Goal: Task Accomplishment & Management: Use online tool/utility

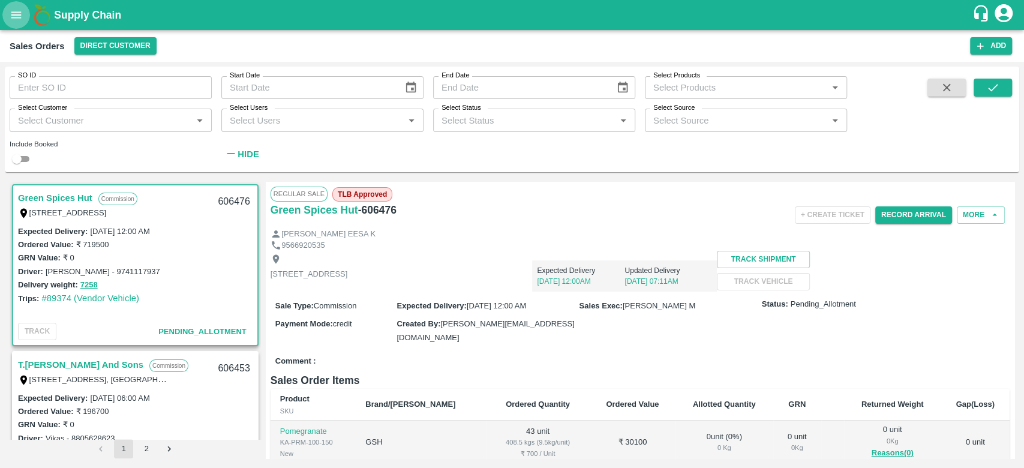
click at [7, 17] on button "open drawer" at bounding box center [16, 15] width 28 height 28
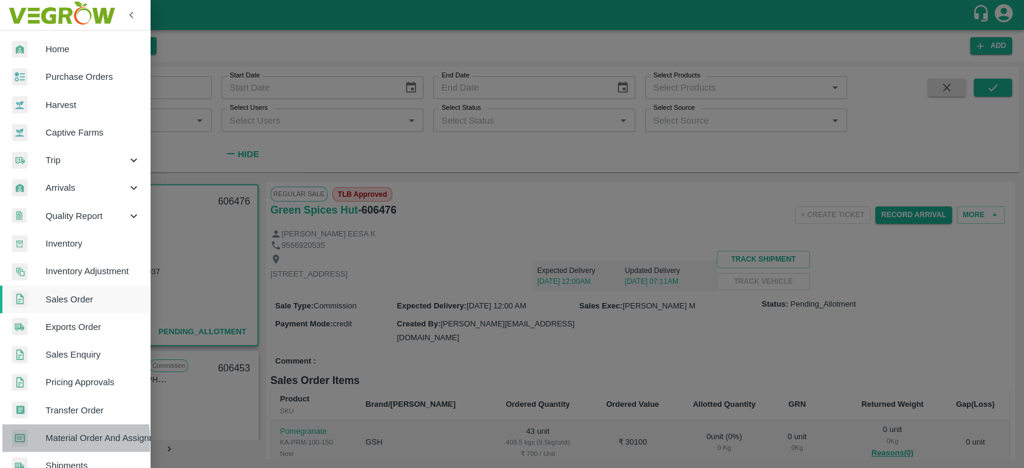
click at [53, 442] on span "Material Order And Assignment" at bounding box center [93, 438] width 95 height 13
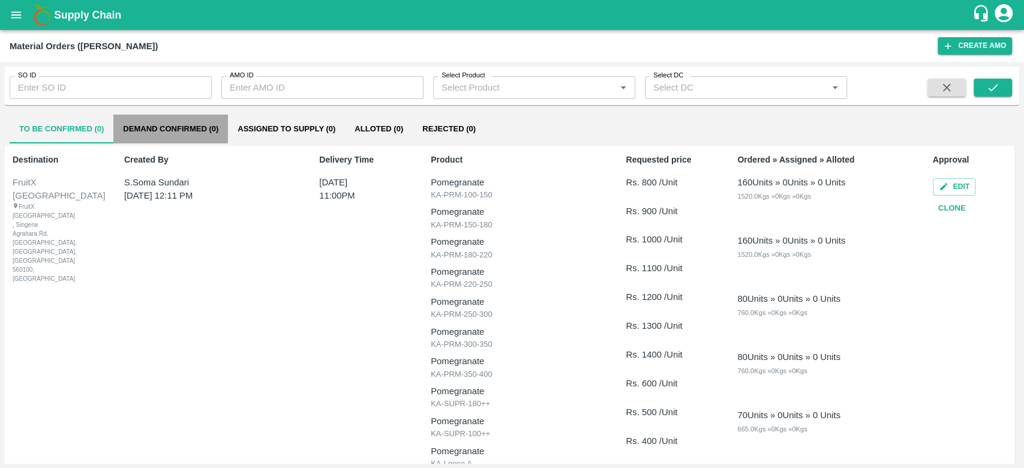
click at [154, 129] on button "Demand Confirmed (0)" at bounding box center [170, 129] width 115 height 29
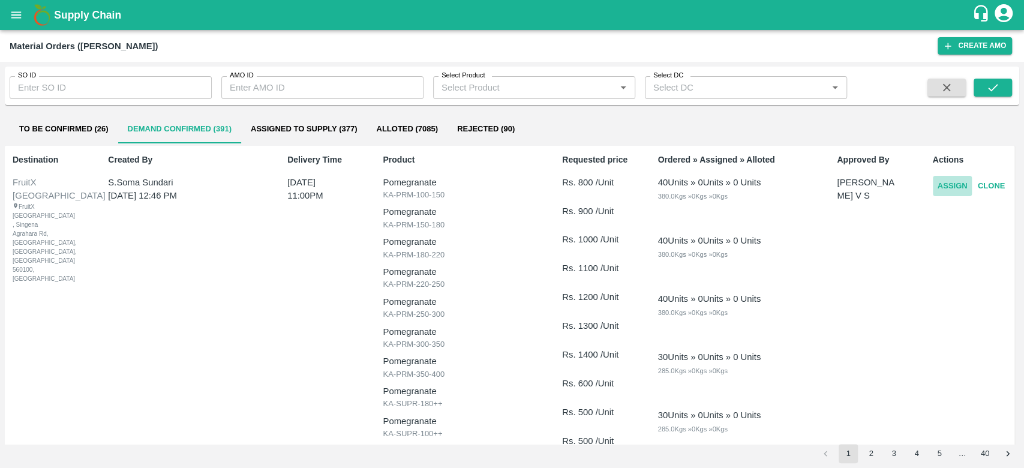
click at [937, 192] on button "Assign" at bounding box center [953, 186] width 40 height 21
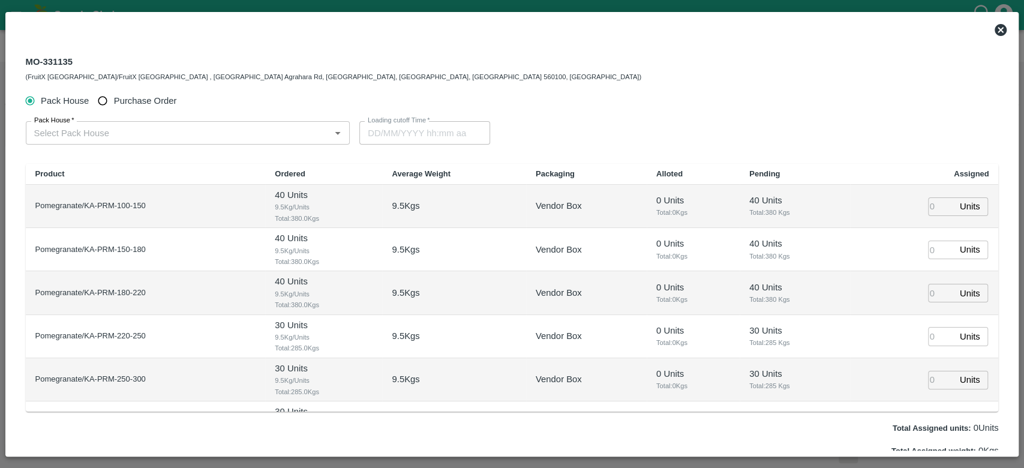
type input "[DATE] 11:00 PM"
drag, startPoint x: 70, startPoint y: 62, endPoint x: 1, endPoint y: 58, distance: 69.1
click at [1, 58] on div "MO-331135 (FruitX [GEOGRAPHIC_DATA]/FruitX [GEOGRAPHIC_DATA] , [GEOGRAPHIC_DATA…" at bounding box center [512, 234] width 1024 height 468
copy div "MO-331135"
click at [643, 78] on div "MO-331135 (FruitX [GEOGRAPHIC_DATA]/FruitX [GEOGRAPHIC_DATA] , [GEOGRAPHIC_DATA…" at bounding box center [511, 68] width 971 height 29
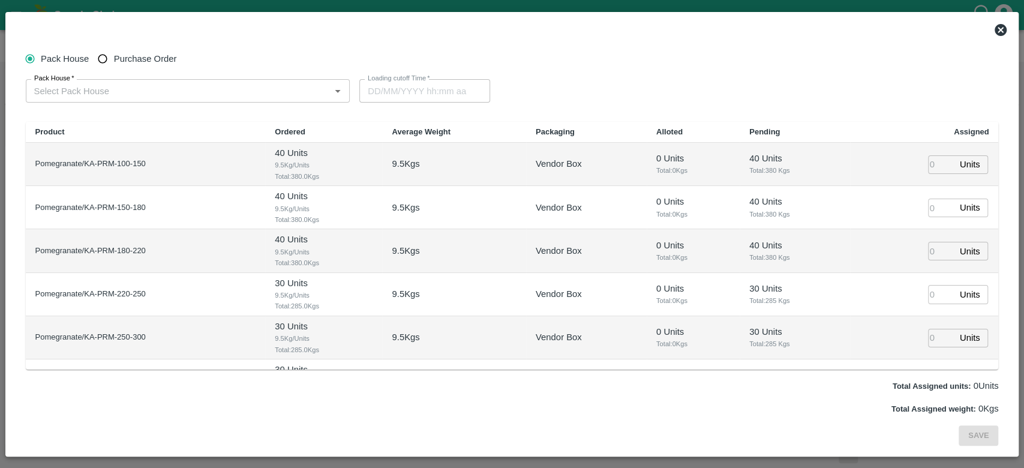
scroll to position [336, 0]
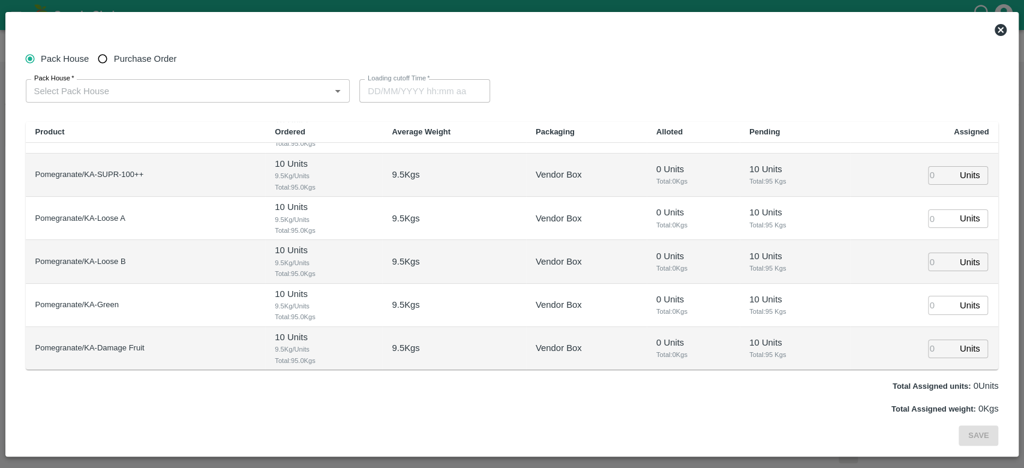
click at [997, 32] on icon at bounding box center [1001, 30] width 12 height 12
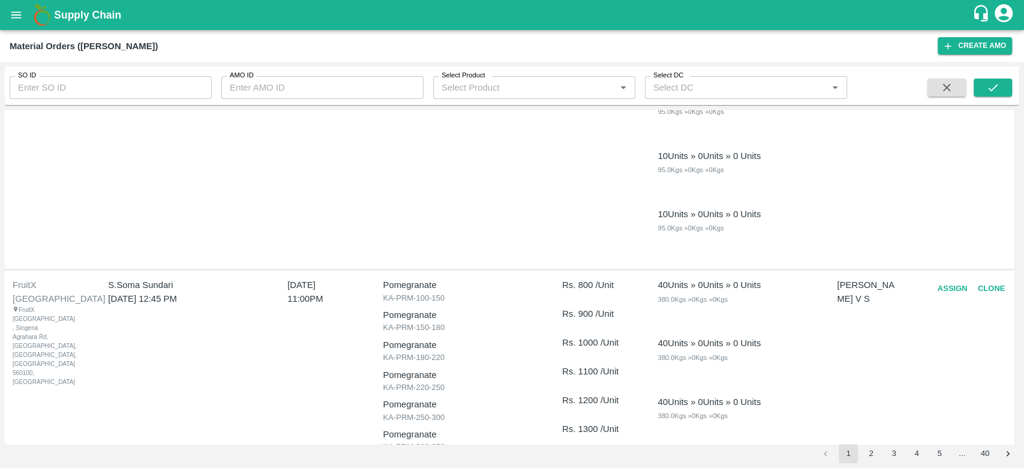
scroll to position [730, 0]
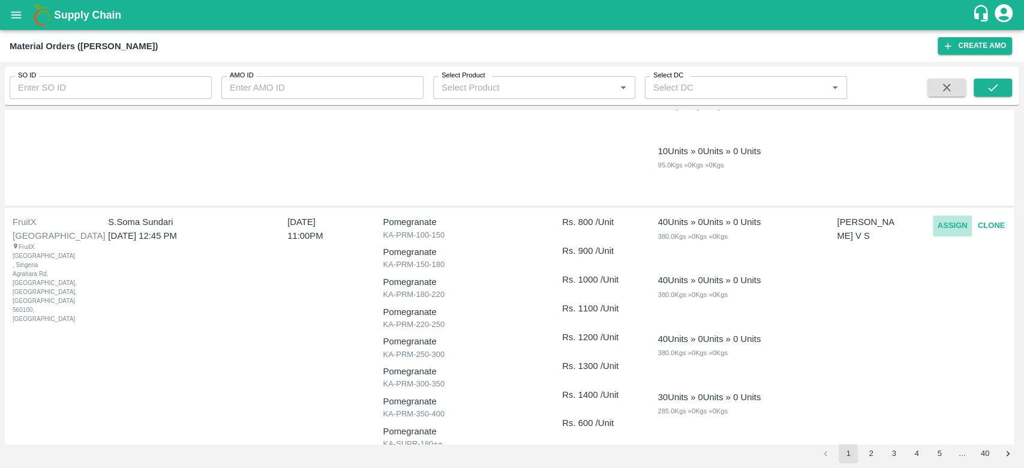
click at [943, 225] on button "Assign" at bounding box center [953, 225] width 40 height 21
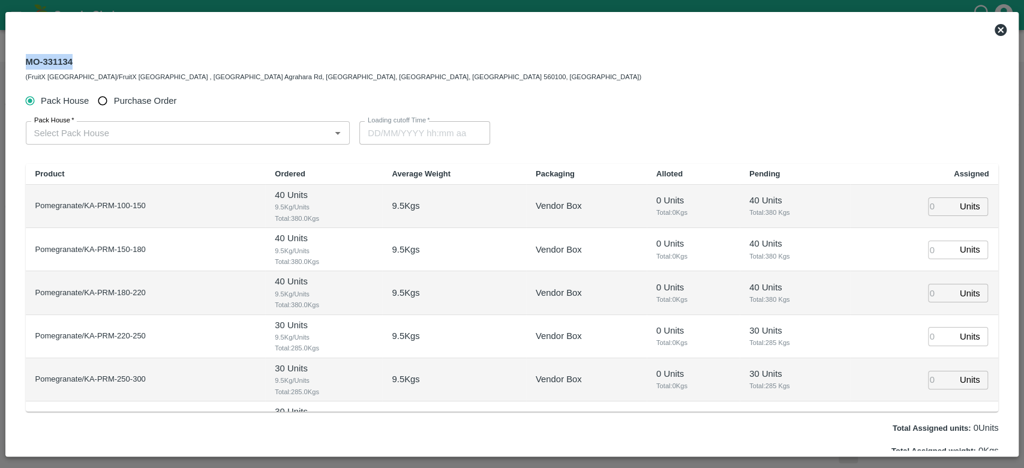
drag, startPoint x: 70, startPoint y: 63, endPoint x: 14, endPoint y: 63, distance: 55.8
click at [14, 63] on div "MO-331134 (FruitX [GEOGRAPHIC_DATA]/FruitX [GEOGRAPHIC_DATA] , [GEOGRAPHIC_DATA…" at bounding box center [512, 246] width 1002 height 409
copy div "MO-331134"
click at [131, 49] on div "MO-331134 (FruitX [GEOGRAPHIC_DATA]/FruitX [GEOGRAPHIC_DATA] , [GEOGRAPHIC_DATA…" at bounding box center [512, 68] width 993 height 43
drag, startPoint x: 70, startPoint y: 60, endPoint x: 14, endPoint y: 56, distance: 55.9
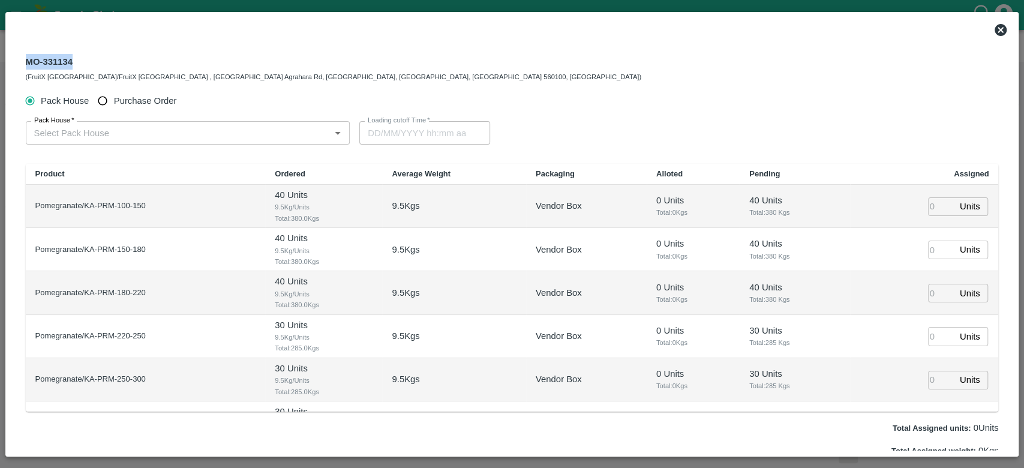
click at [14, 56] on div "MO-331134 (FruitX [GEOGRAPHIC_DATA]/FruitX [GEOGRAPHIC_DATA] , [GEOGRAPHIC_DATA…" at bounding box center [512, 246] width 1002 height 409
copy div "MO-331134"
